Goal: Find specific page/section: Find specific page/section

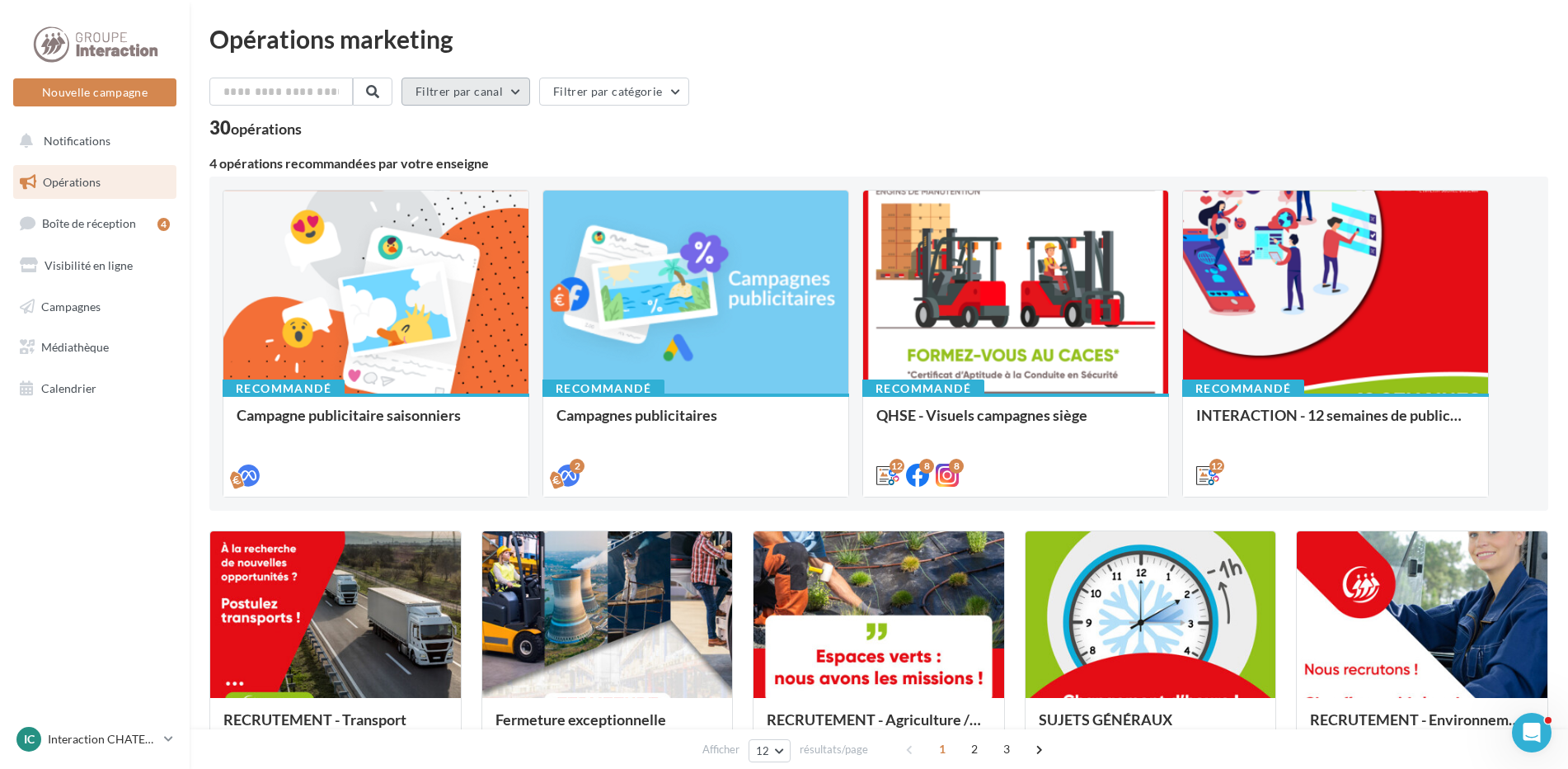
click at [521, 87] on button "Filtrer par canal" at bounding box center [466, 91] width 129 height 28
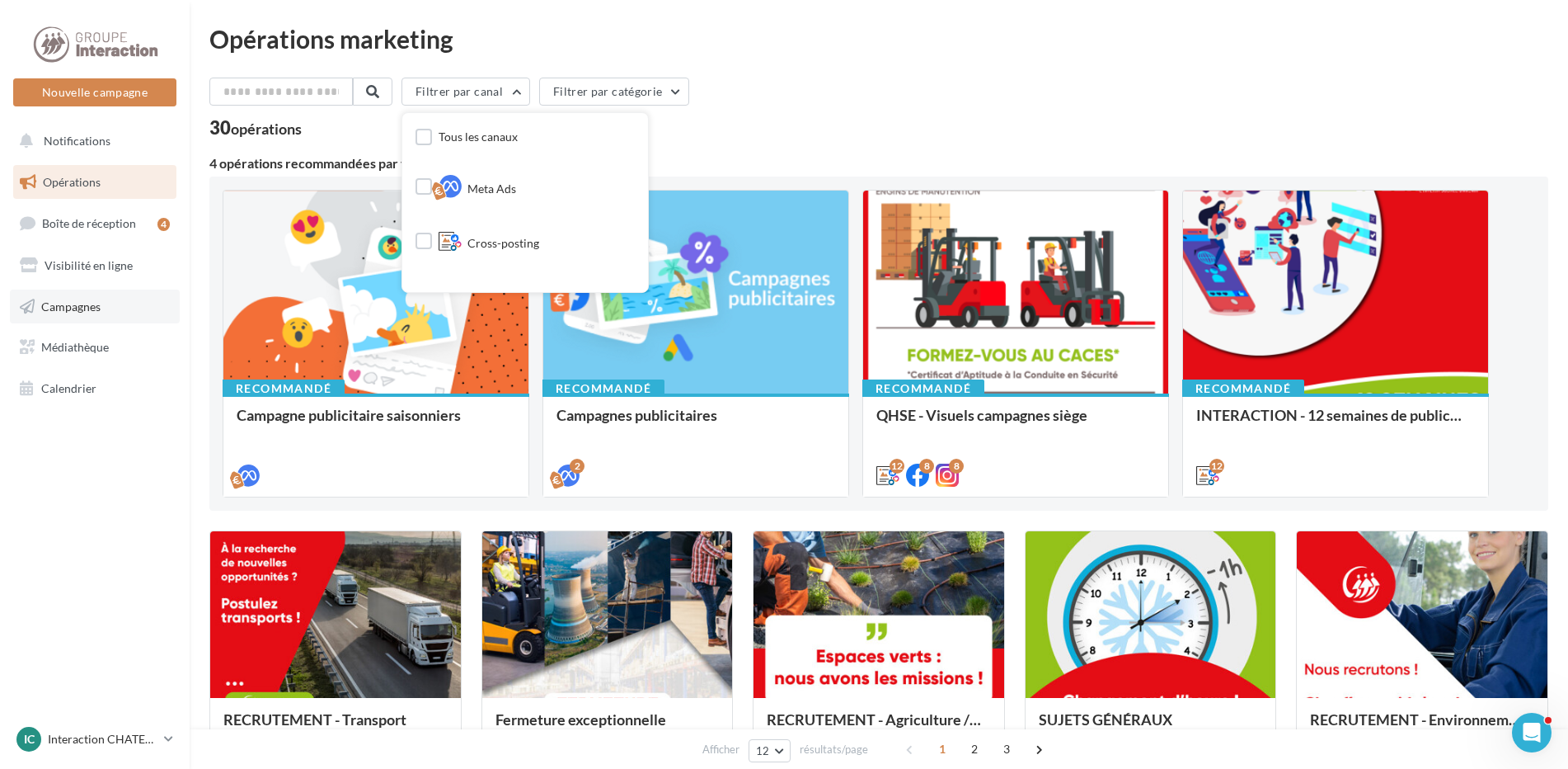
click at [95, 314] on link "Campagnes" at bounding box center [95, 307] width 170 height 35
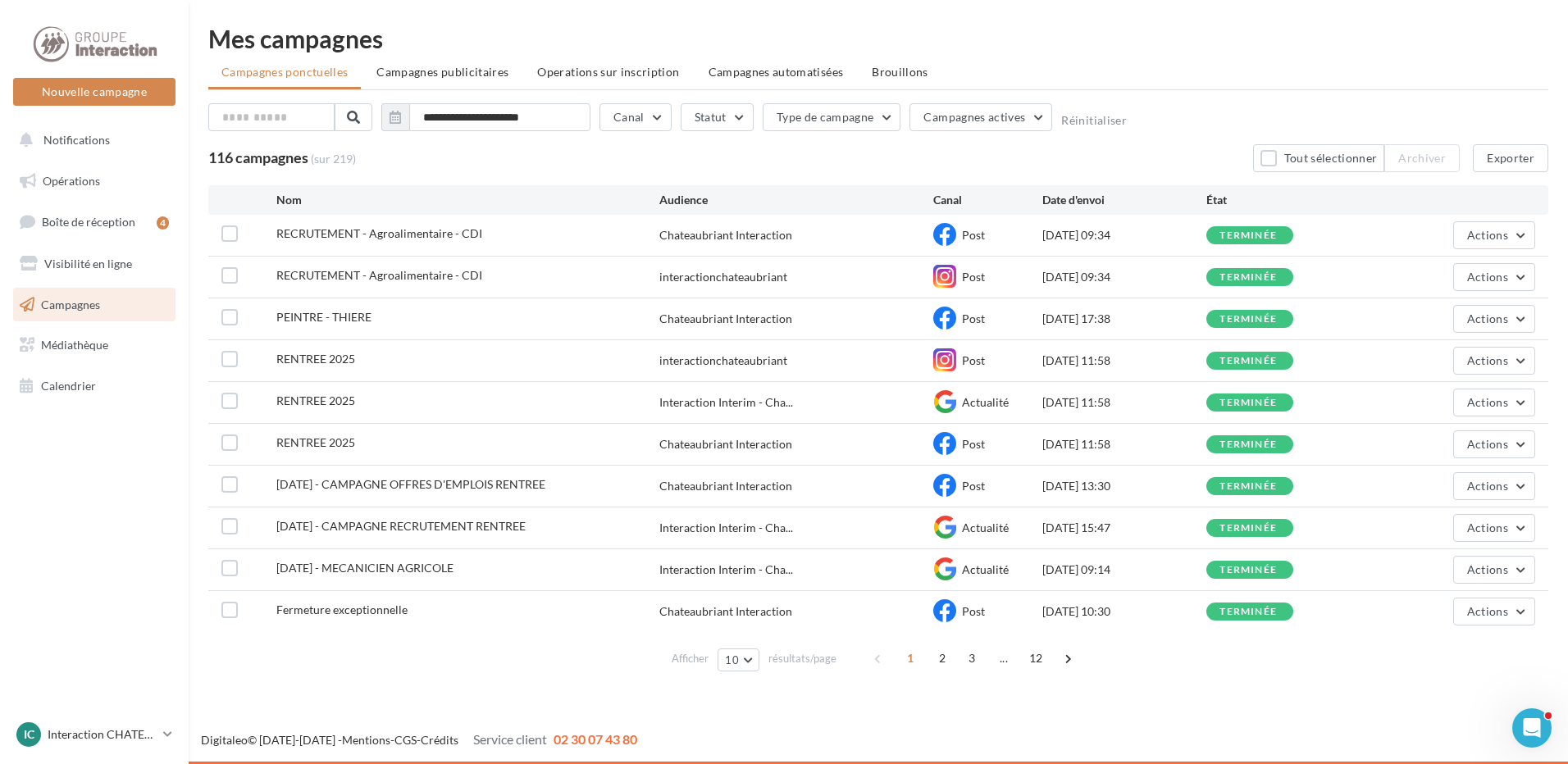
click at [420, 67] on span "Campagnes publicitaires" at bounding box center [442, 71] width 132 height 13
